Goal: Transaction & Acquisition: Obtain resource

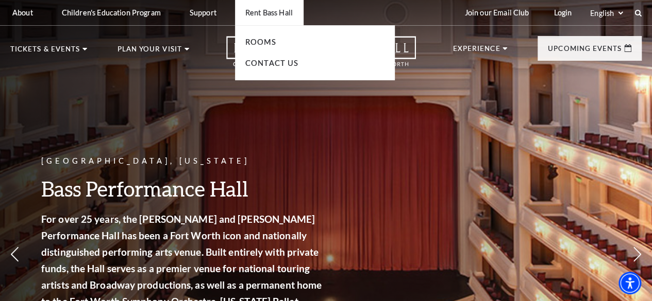
click at [262, 15] on p "Rent Bass Hall" at bounding box center [268, 12] width 47 height 9
click at [256, 41] on link "Rooms" at bounding box center [260, 42] width 31 height 9
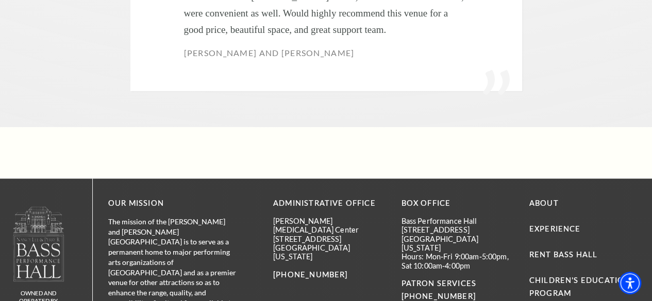
scroll to position [4170, 0]
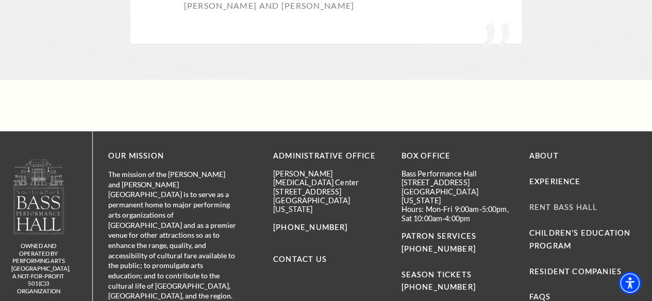
click at [554, 203] on link "Rent Bass Hall" at bounding box center [563, 207] width 68 height 9
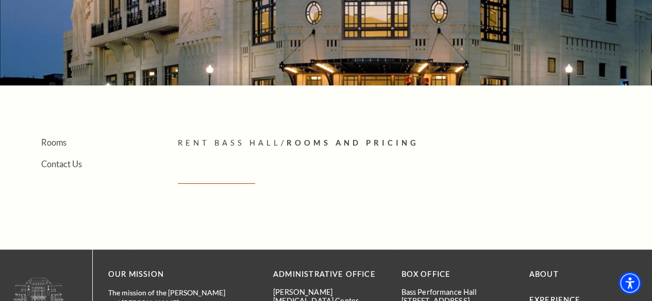
scroll to position [131, 0]
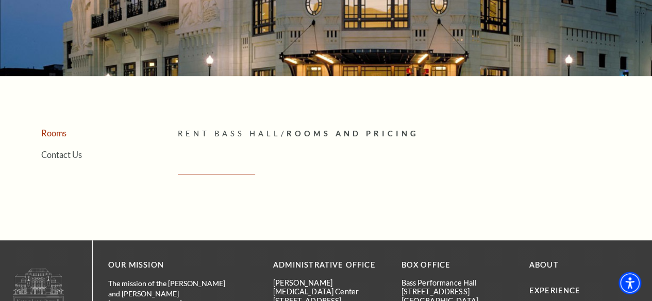
click at [58, 137] on link "Rooms" at bounding box center [53, 133] width 25 height 10
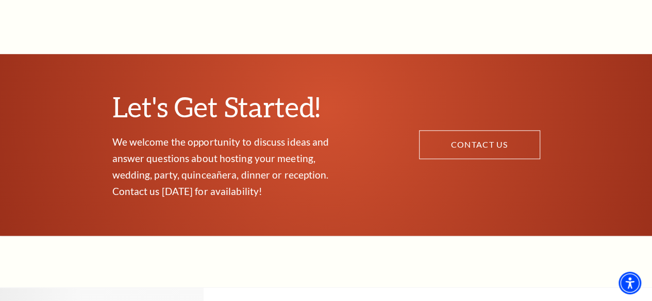
scroll to position [556, 0]
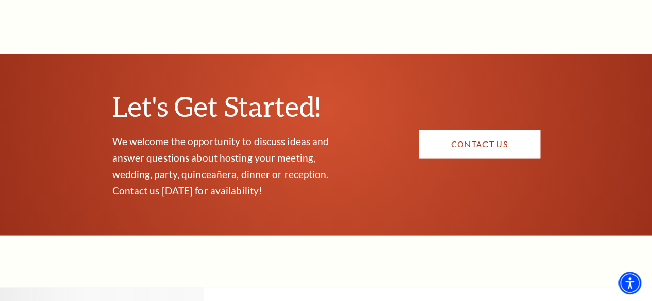
click at [452, 139] on link "CONTACT US" at bounding box center [479, 144] width 121 height 29
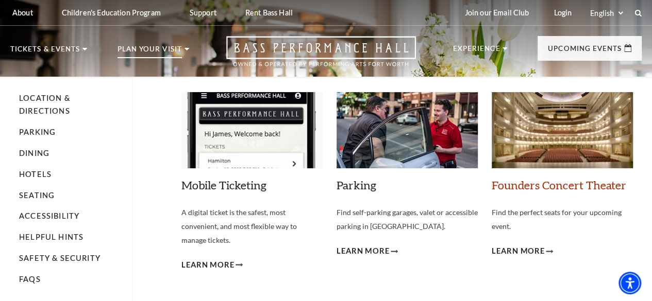
click at [556, 185] on link "Founders Concert Theater" at bounding box center [558, 185] width 134 height 14
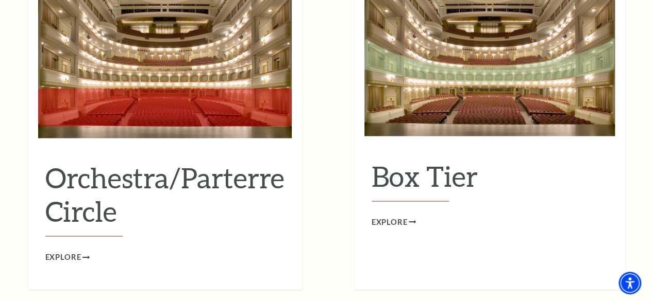
scroll to position [977, 0]
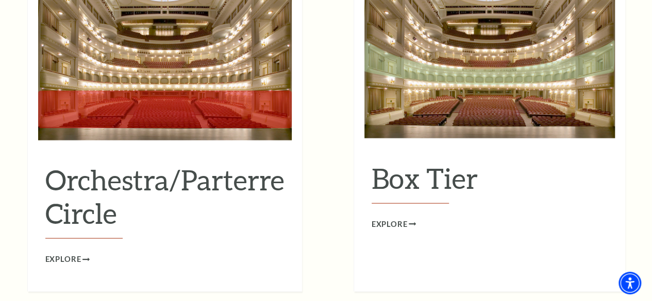
drag, startPoint x: 125, startPoint y: 104, endPoint x: 7, endPoint y: 97, distance: 117.7
click at [179, 163] on h2 "Orchestra/Parterre Circle" at bounding box center [164, 201] width 239 height 76
click at [56, 253] on span "Explore" at bounding box center [63, 259] width 36 height 13
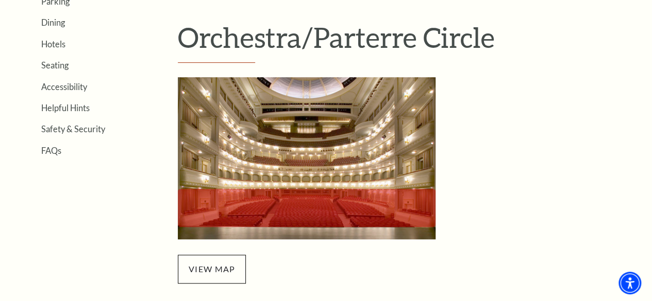
scroll to position [314, 0]
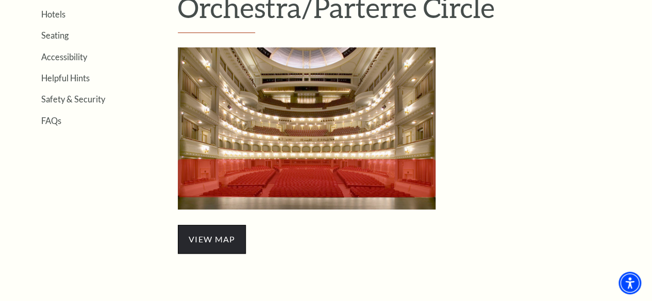
click at [211, 240] on span "view map" at bounding box center [212, 239] width 68 height 29
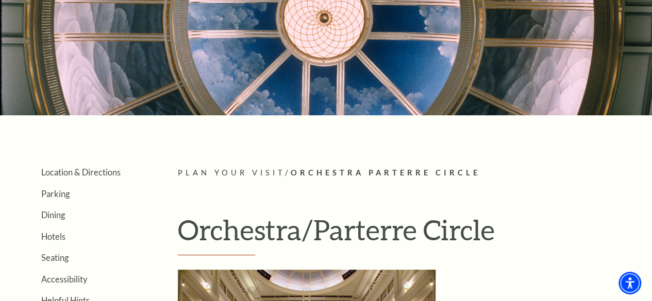
scroll to position [0, 0]
